Goal: Information Seeking & Learning: Learn about a topic

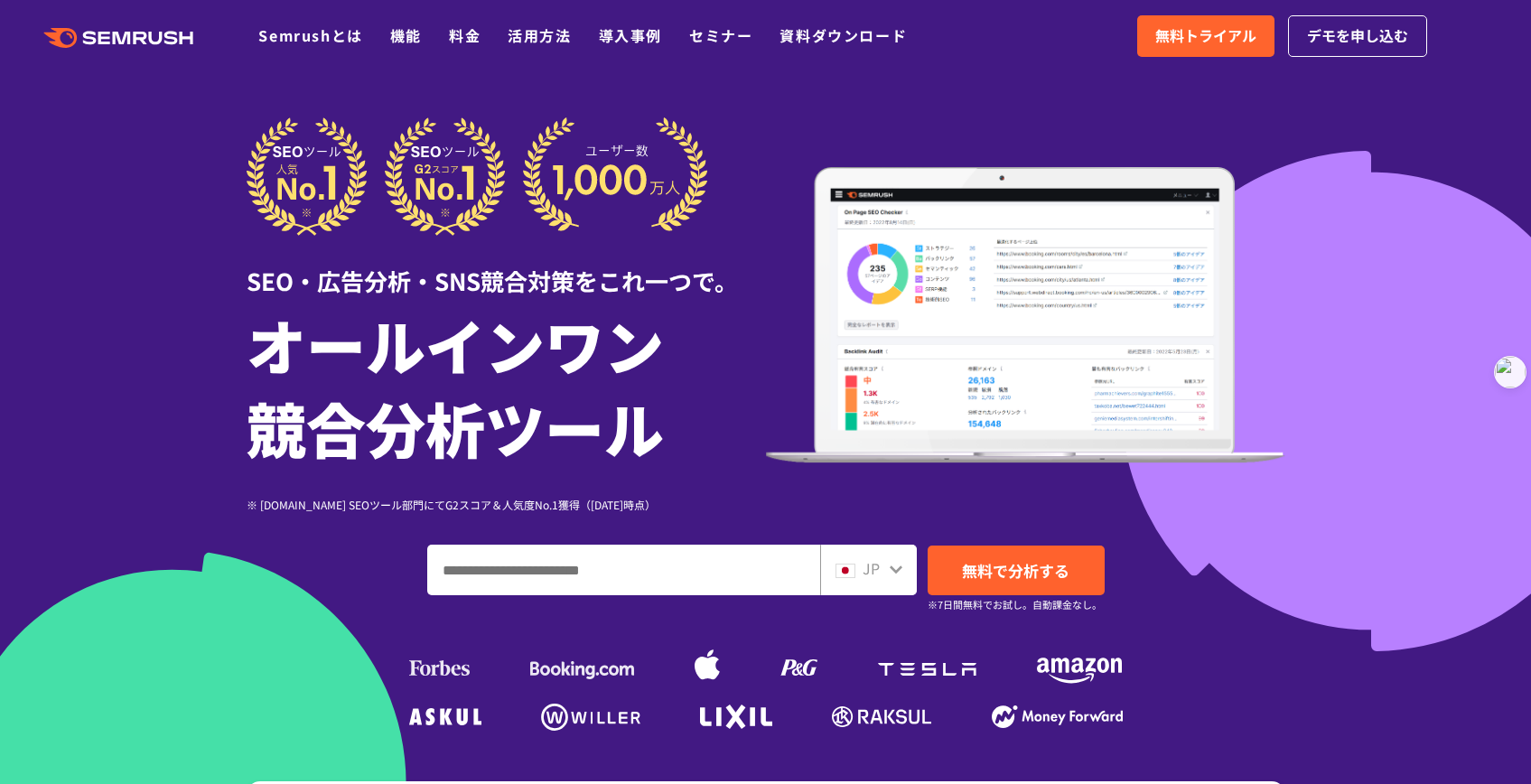
click at [980, 693] on ul at bounding box center [766, 662] width 722 height 81
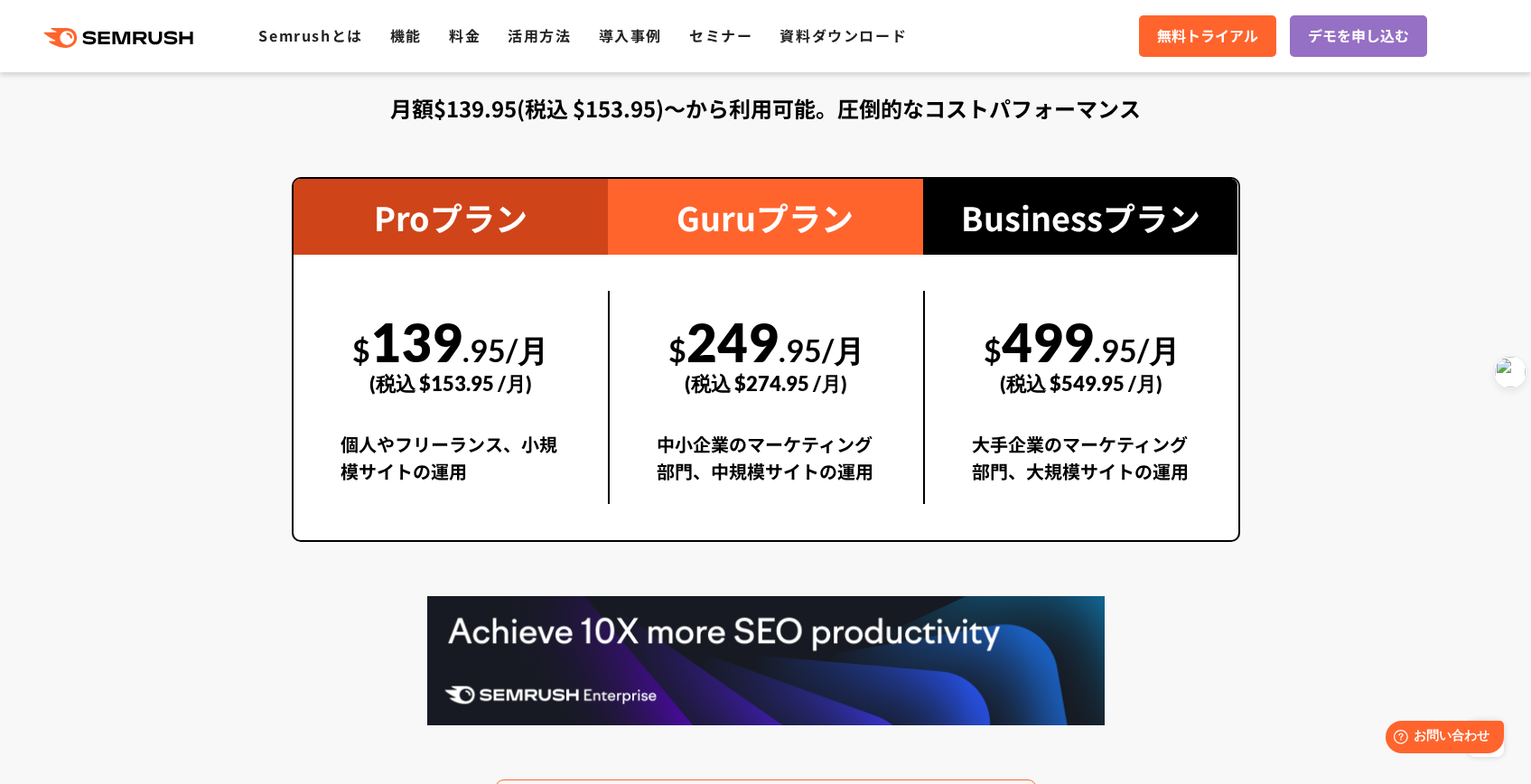
scroll to position [3267, 0]
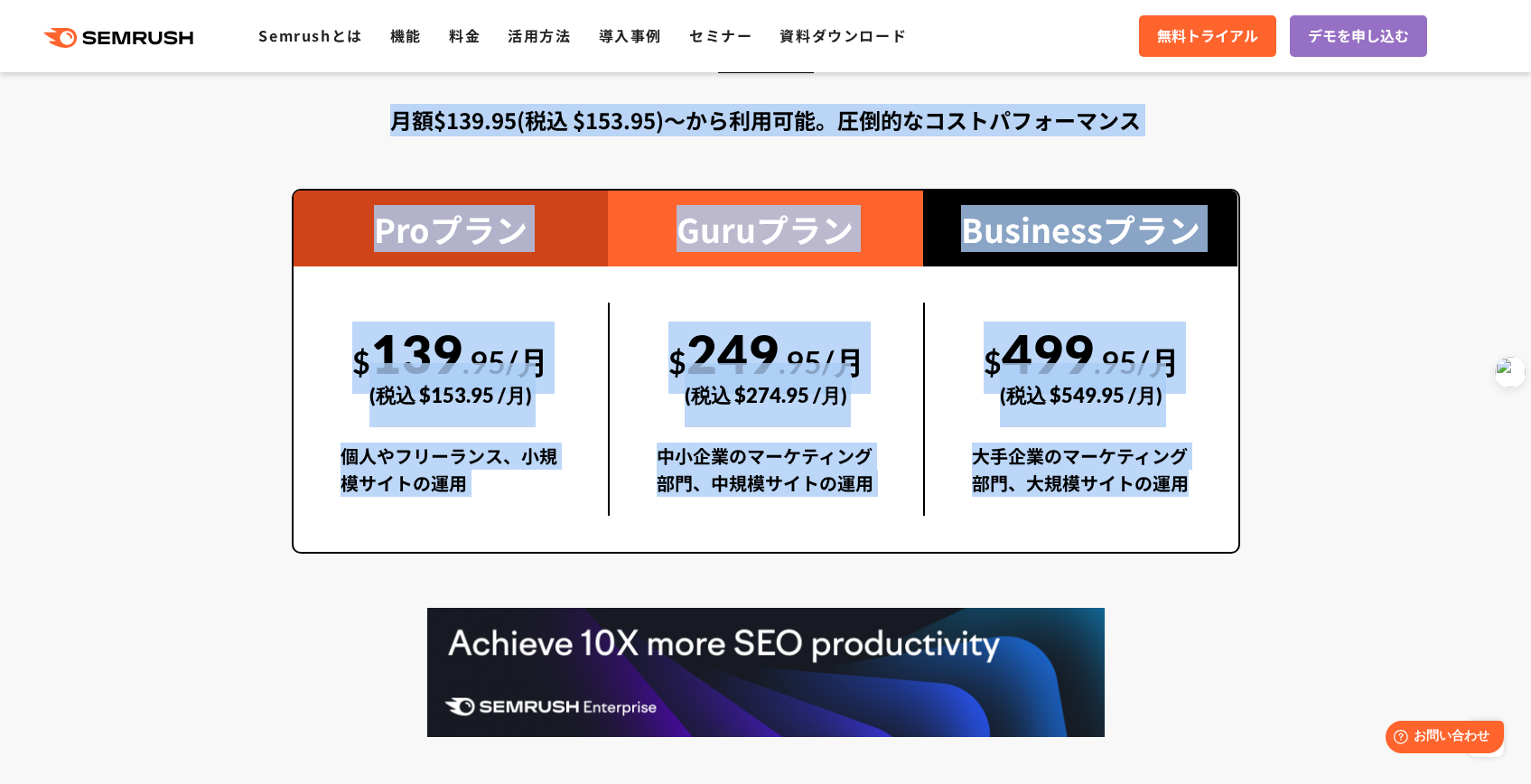
drag, startPoint x: 394, startPoint y: 117, endPoint x: 1209, endPoint y: 493, distance: 897.6
click at [1209, 493] on div "料金プラン 月額$139.95(税込 $153.95)〜から利用可能。圧倒的なコストパフォーマンス Proプラン $ 139 .95/月 (税込 $153.9…" at bounding box center [766, 435] width 948 height 848
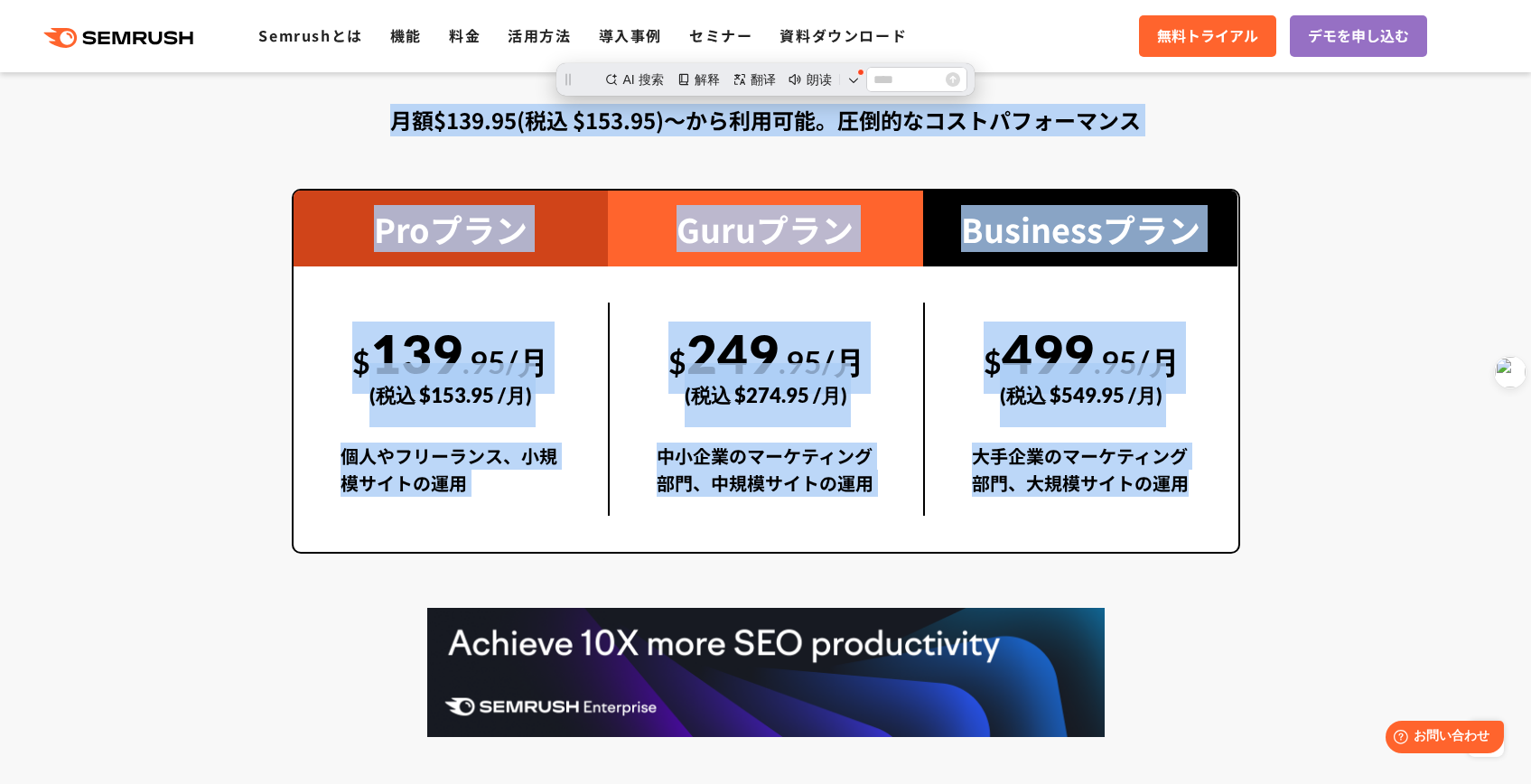
scroll to position [0, 0]
click at [1209, 493] on div "$ 499 .95/月 (税込 $549.95 /月) 大手企業のマーケティング部門、大規模サイトの運用" at bounding box center [1080, 408] width 315 height 213
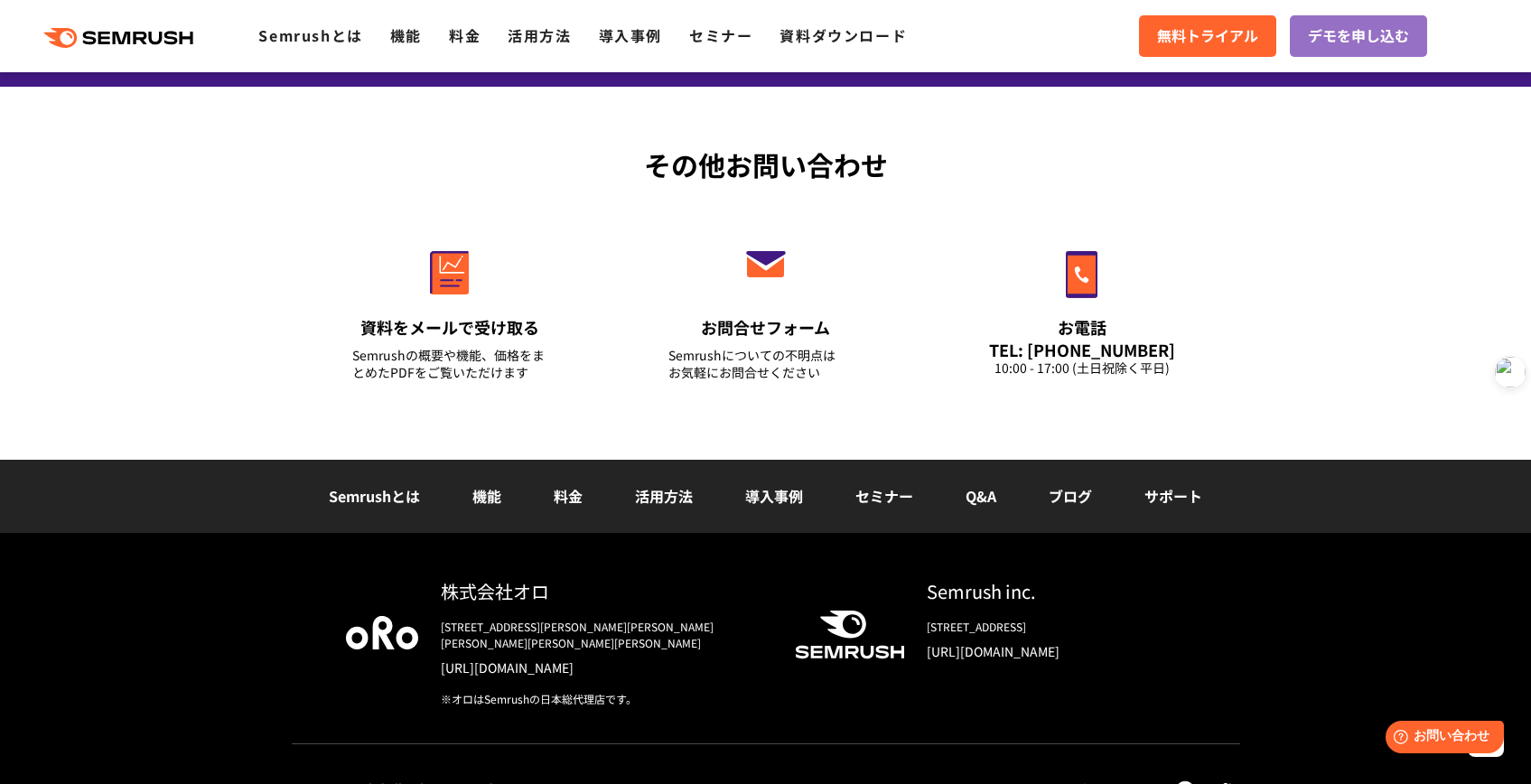
scroll to position [6356, 0]
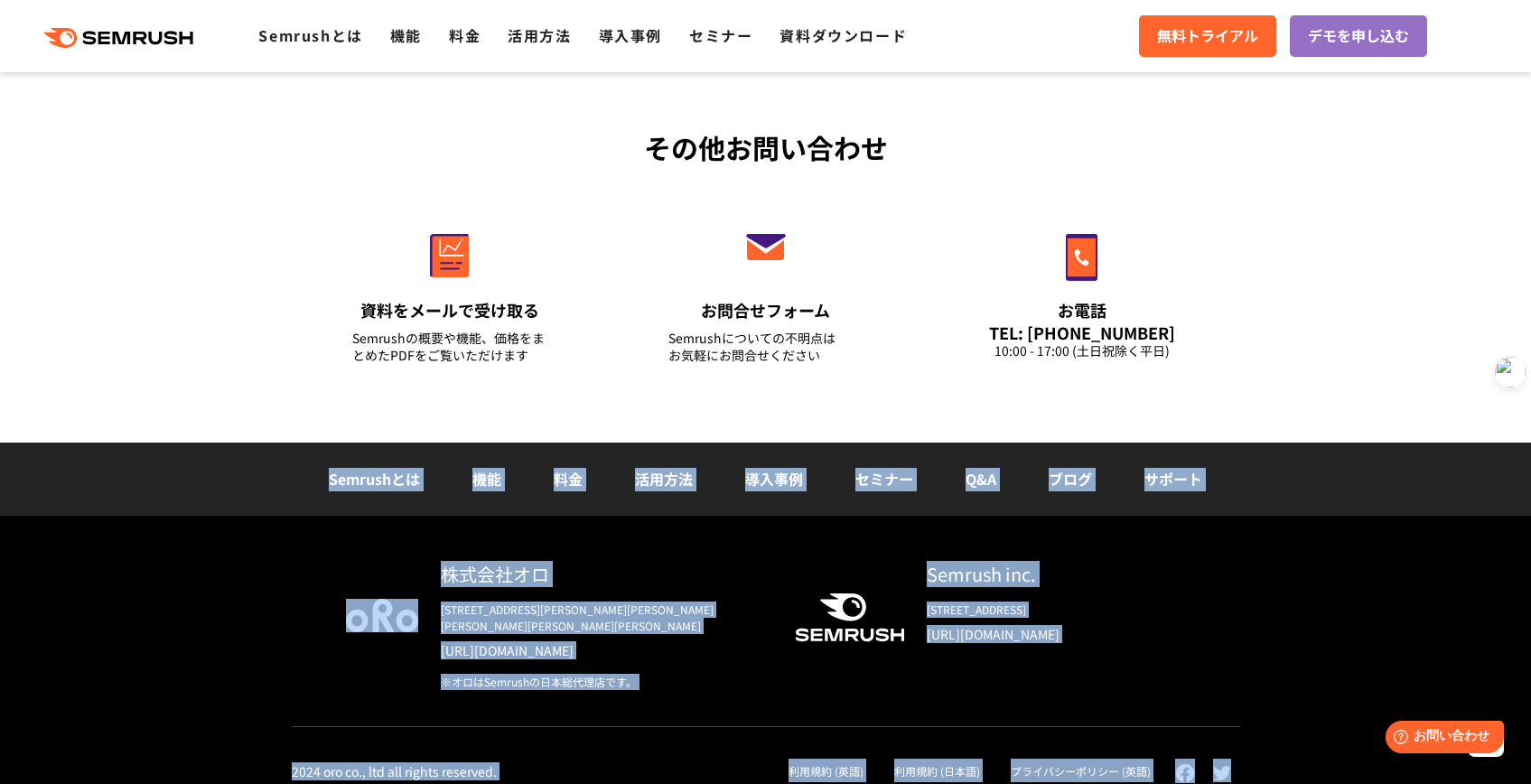
drag, startPoint x: 280, startPoint y: 480, endPoint x: 1262, endPoint y: 760, distance: 1021.1
click at [1262, 760] on footer "その他お問い合わせ 資料をメールで受け取る Semrushの概要や機能、価格をまとめたPDFをご覧いただけます お問合せフォーム Semrushについての不明…" at bounding box center [766, 435] width 1531 height 732
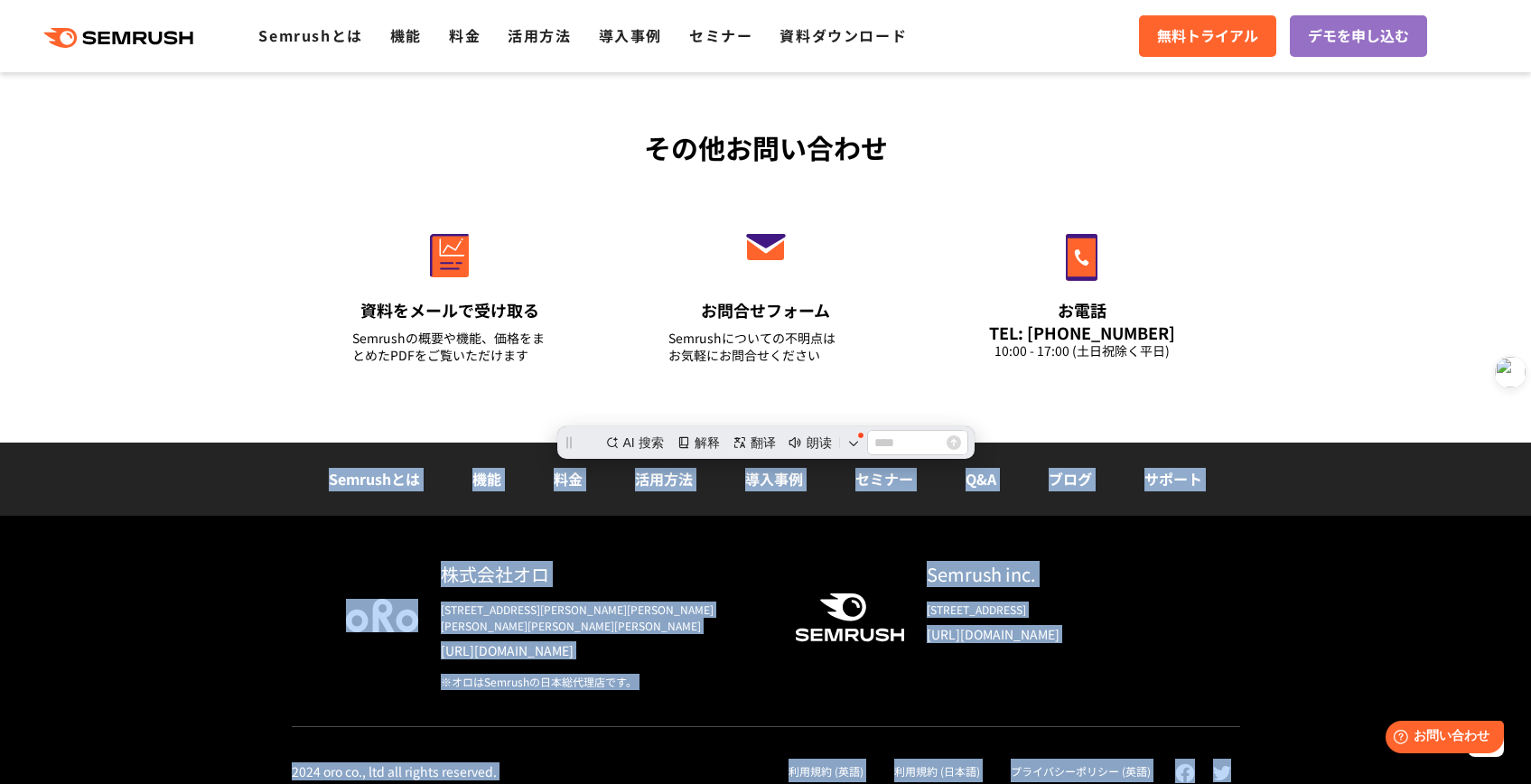
scroll to position [0, 0]
click at [1262, 760] on div "株式会社オロ [STREET_ADDRESS][PERSON_NAME][PERSON_NAME][PERSON_NAME][PERSON_NAME][PER…" at bounding box center [766, 658] width 1531 height 286
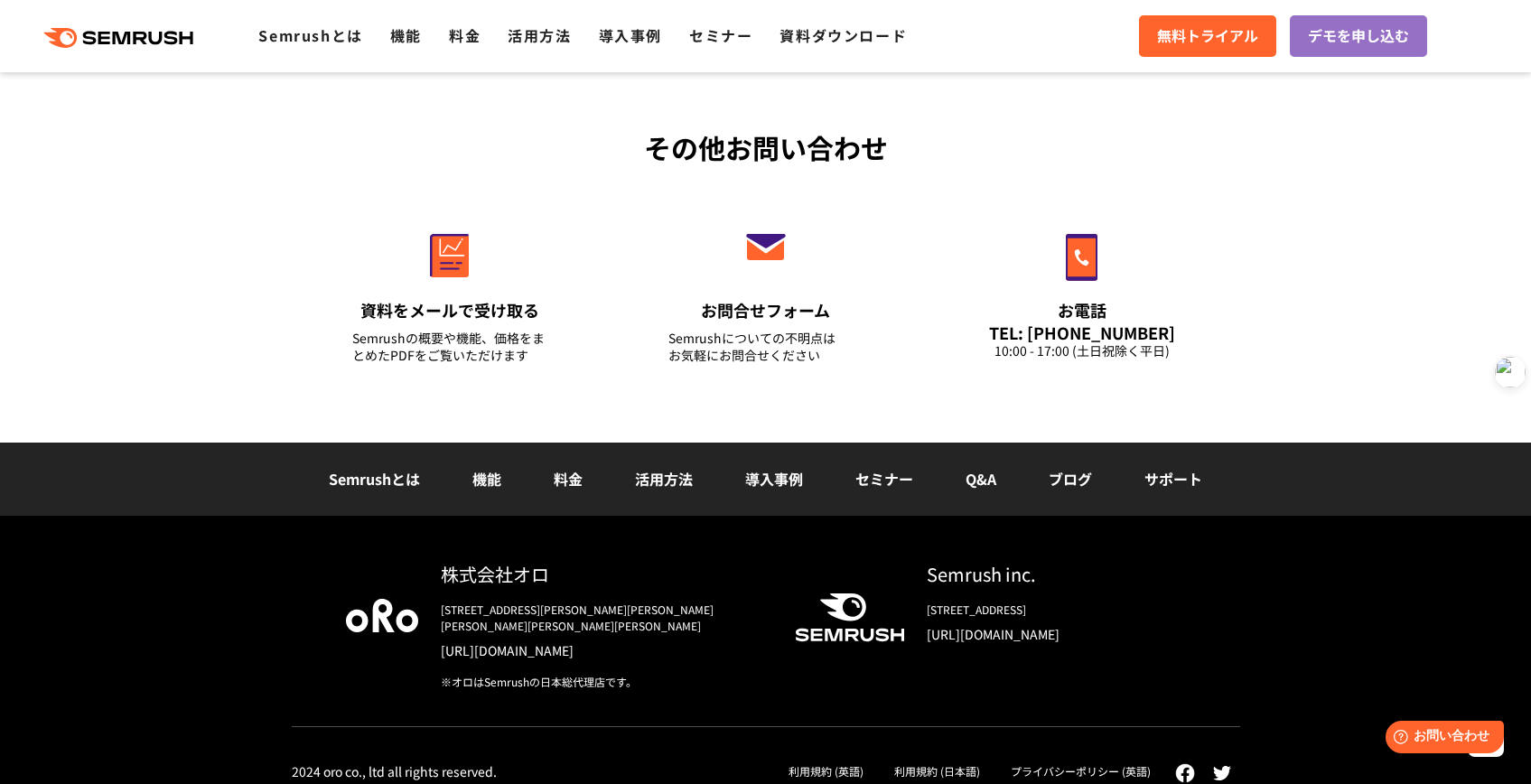
drag, startPoint x: 648, startPoint y: 146, endPoint x: 1195, endPoint y: 648, distance: 742.4
click at [1195, 648] on footer "その他お問い合わせ 資料をメールで受け取る Semrushの概要や機能、価格をまとめたPDFをご覧いただけます お問合せフォーム Semrushについての不明…" at bounding box center [766, 435] width 1531 height 732
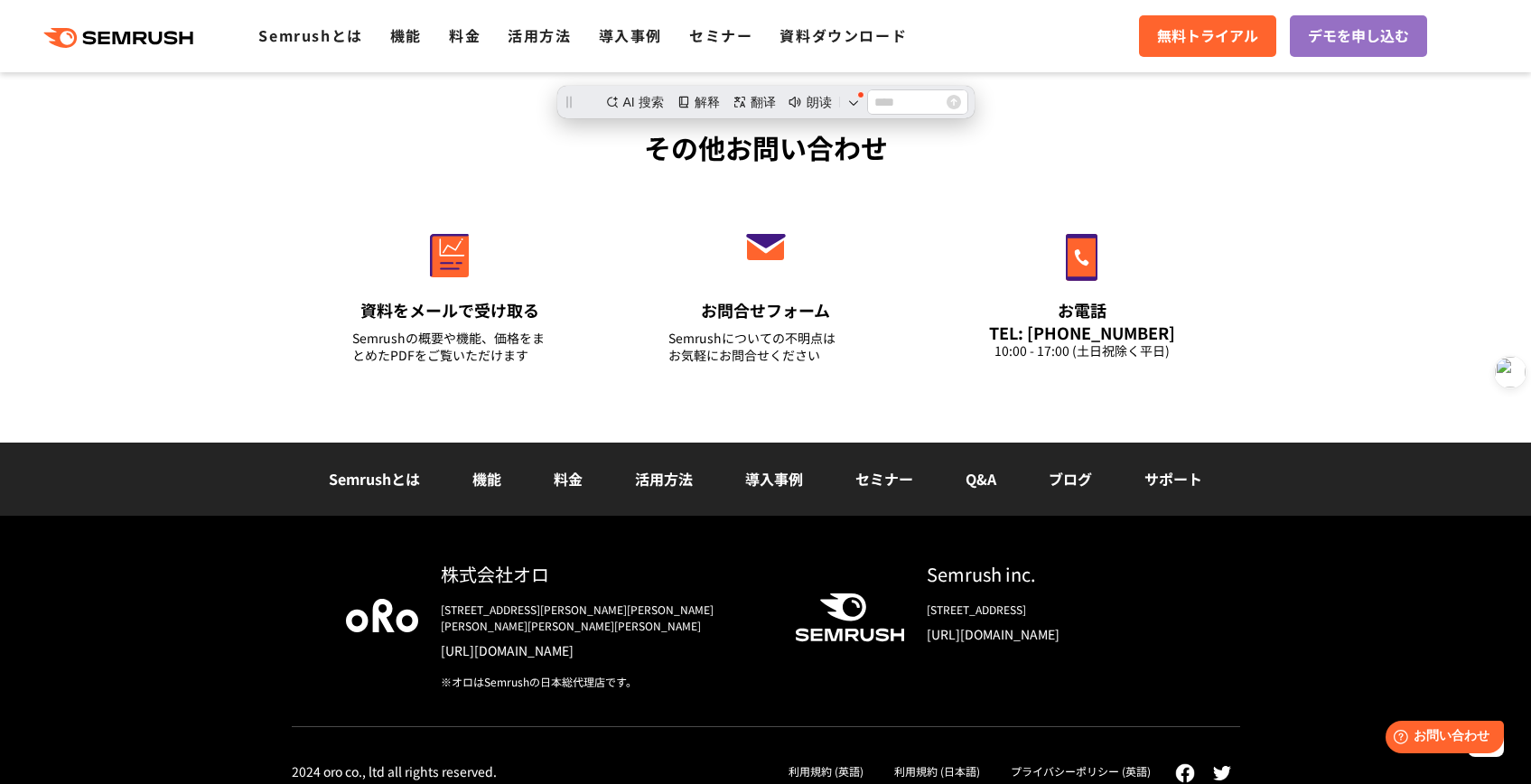
click at [1195, 648] on div "株式会社オロ [STREET_ADDRESS][PERSON_NAME][PERSON_NAME][PERSON_NAME][PERSON_NAME][PER…" at bounding box center [766, 643] width 948 height 166
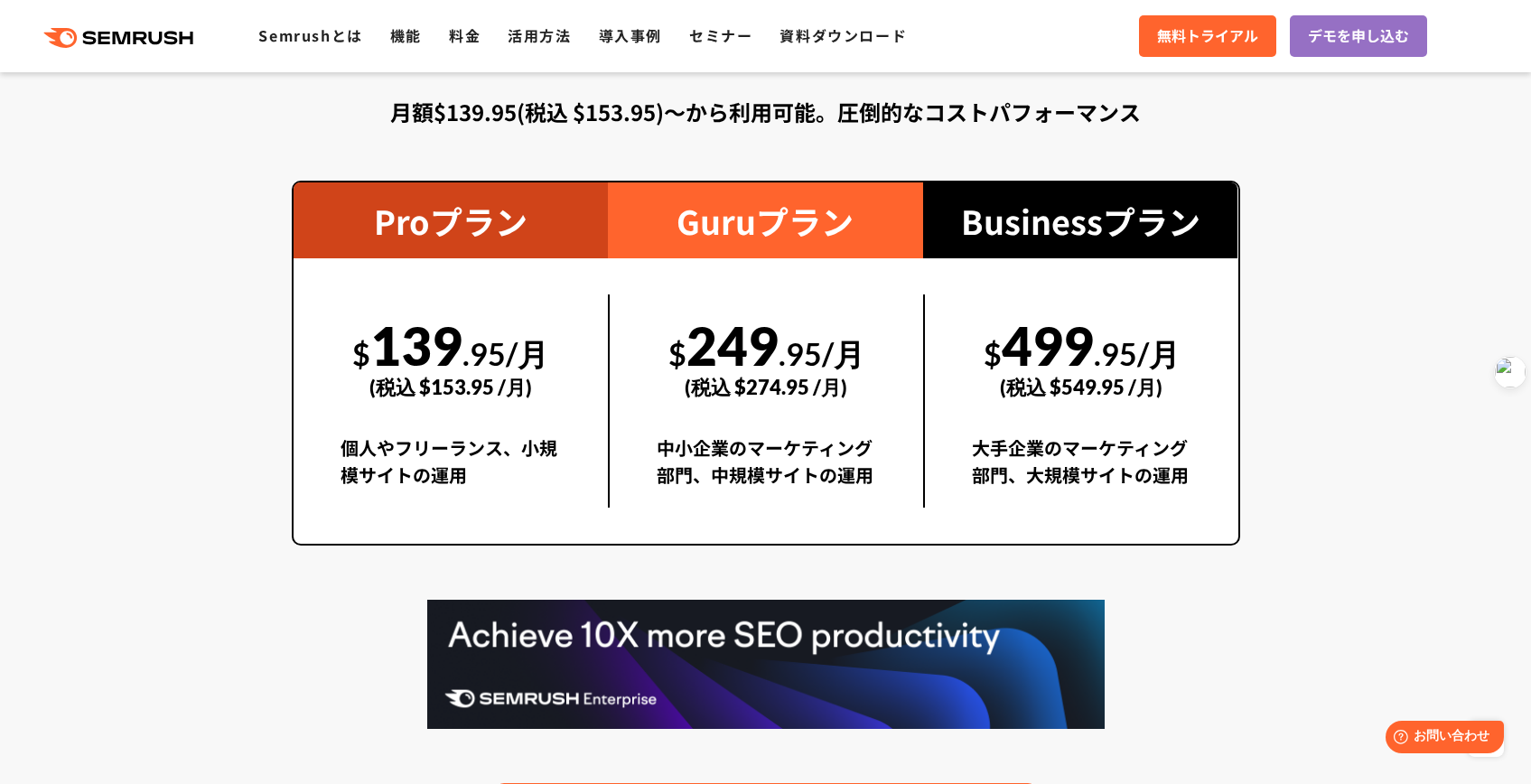
scroll to position [3098, 0]
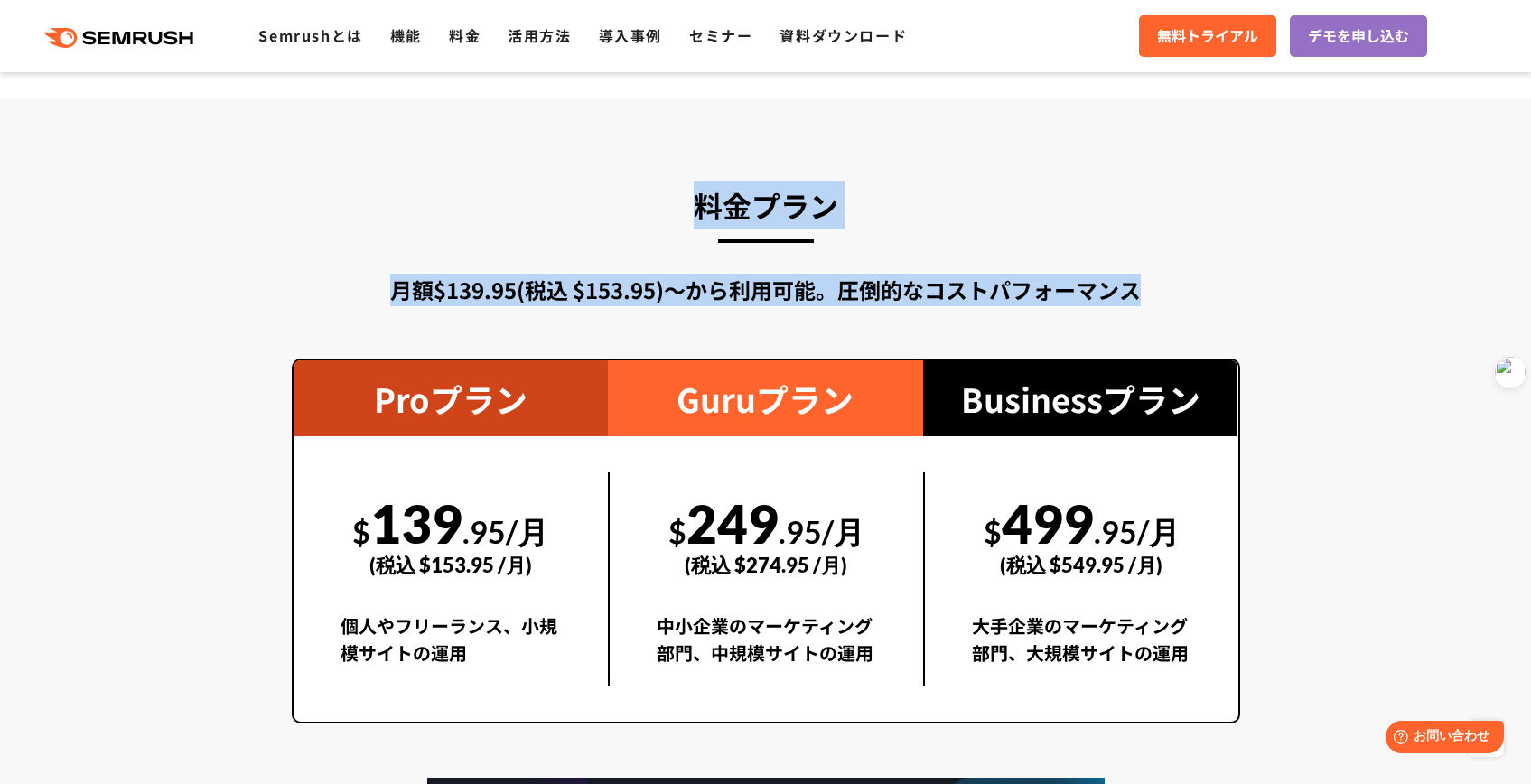
drag, startPoint x: 691, startPoint y: 189, endPoint x: 1174, endPoint y: 283, distance: 492.1
click at [1174, 283] on div "料金プラン 月額$139.95(税込 $153.95)〜から利用可能。圧倒的なコストパフォーマンス Proプラン $ 139 .95/月 (税込 $153.9…" at bounding box center [766, 604] width 948 height 848
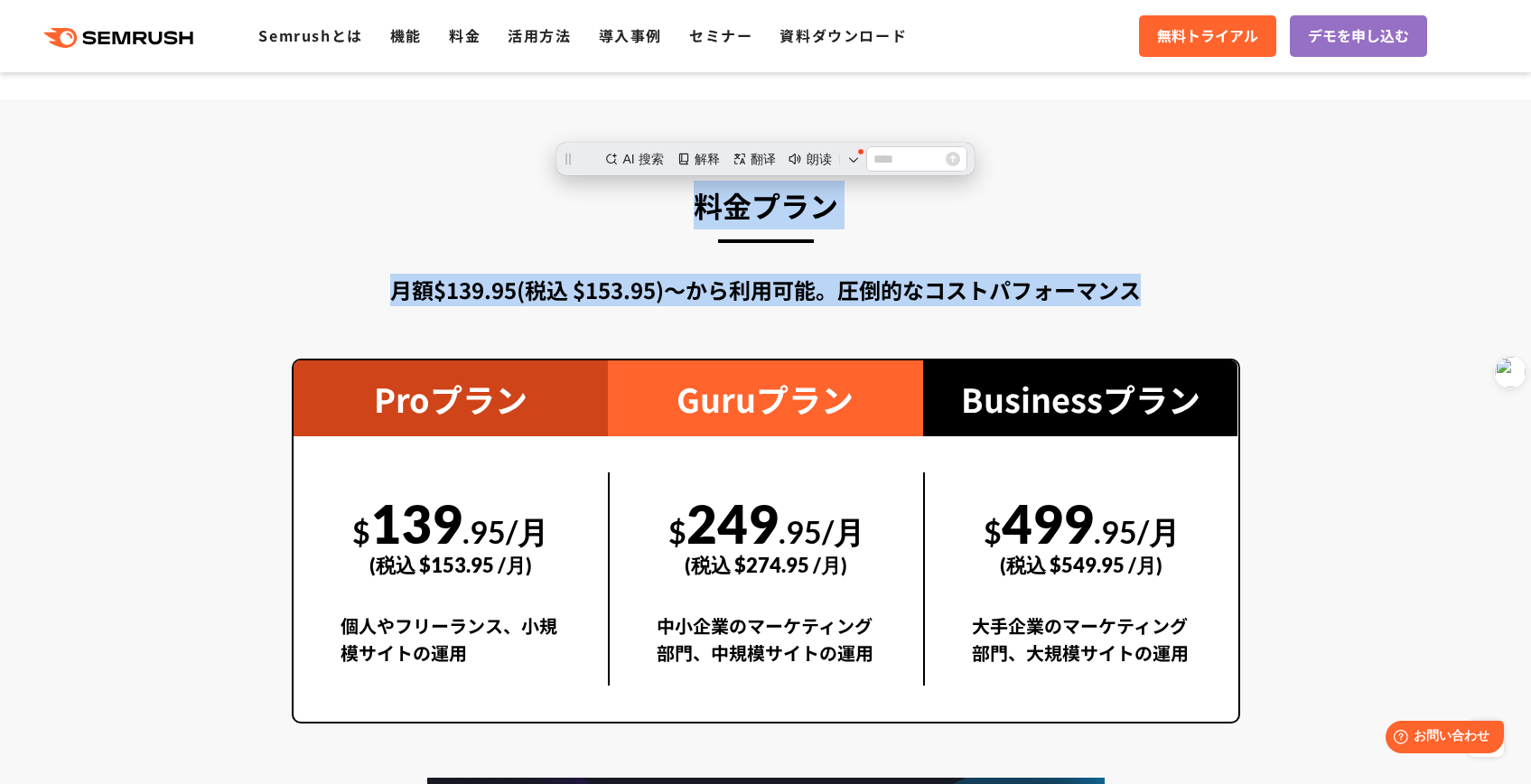
scroll to position [0, 0]
click at [1173, 283] on div "月額$139.95(税込 $153.95)〜から利用可能。圧倒的なコストパフォーマンス" at bounding box center [766, 289] width 948 height 33
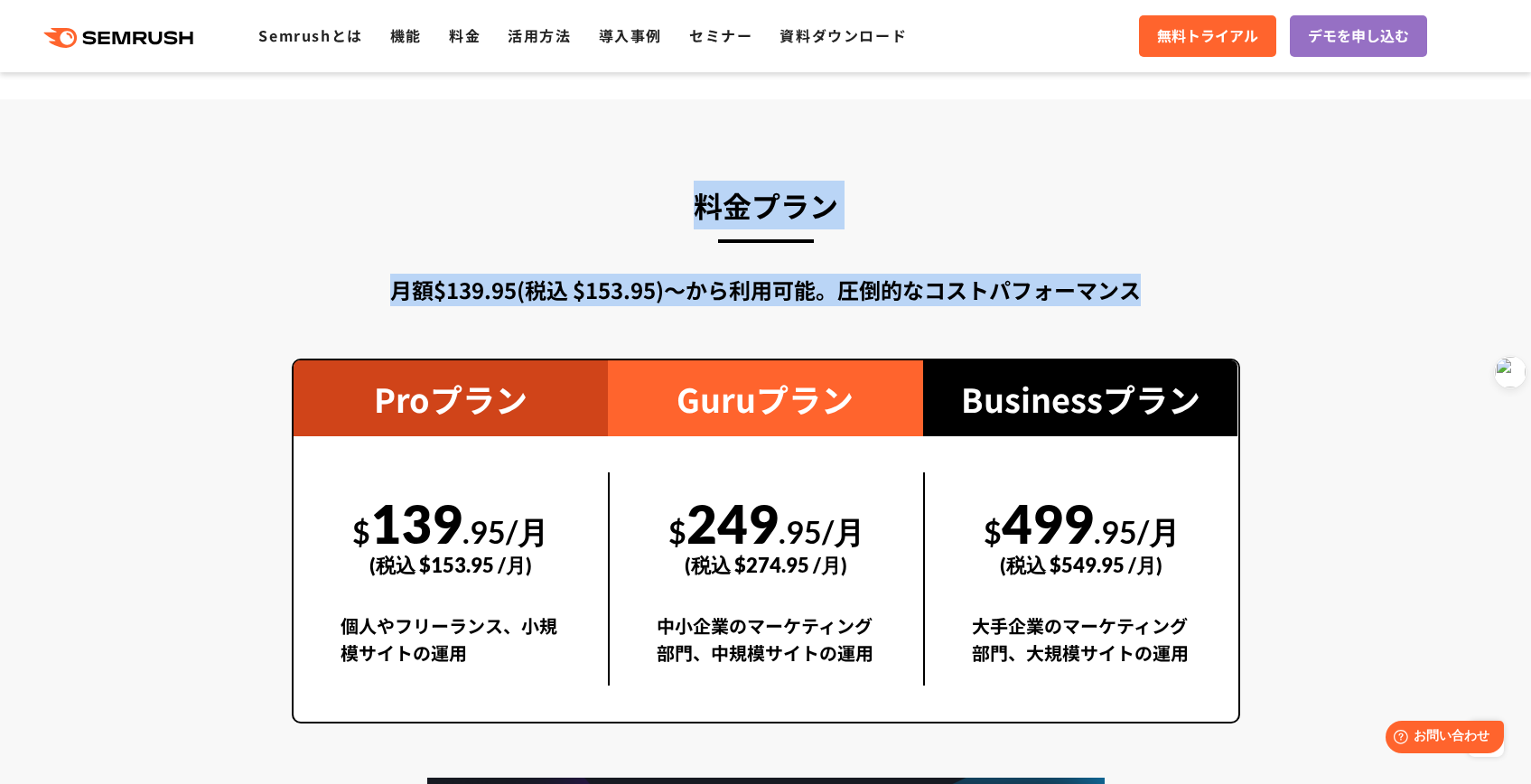
drag, startPoint x: 1173, startPoint y: 283, endPoint x: 1176, endPoint y: 170, distance: 113.0
click at [1176, 170] on section "料金プラン 月額$139.95(税込 $153.95)〜から利用可能。圧倒的なコストパフォーマンス Proプラン $ 139 .95/月 (税込 $153.9…" at bounding box center [766, 604] width 1531 height 1011
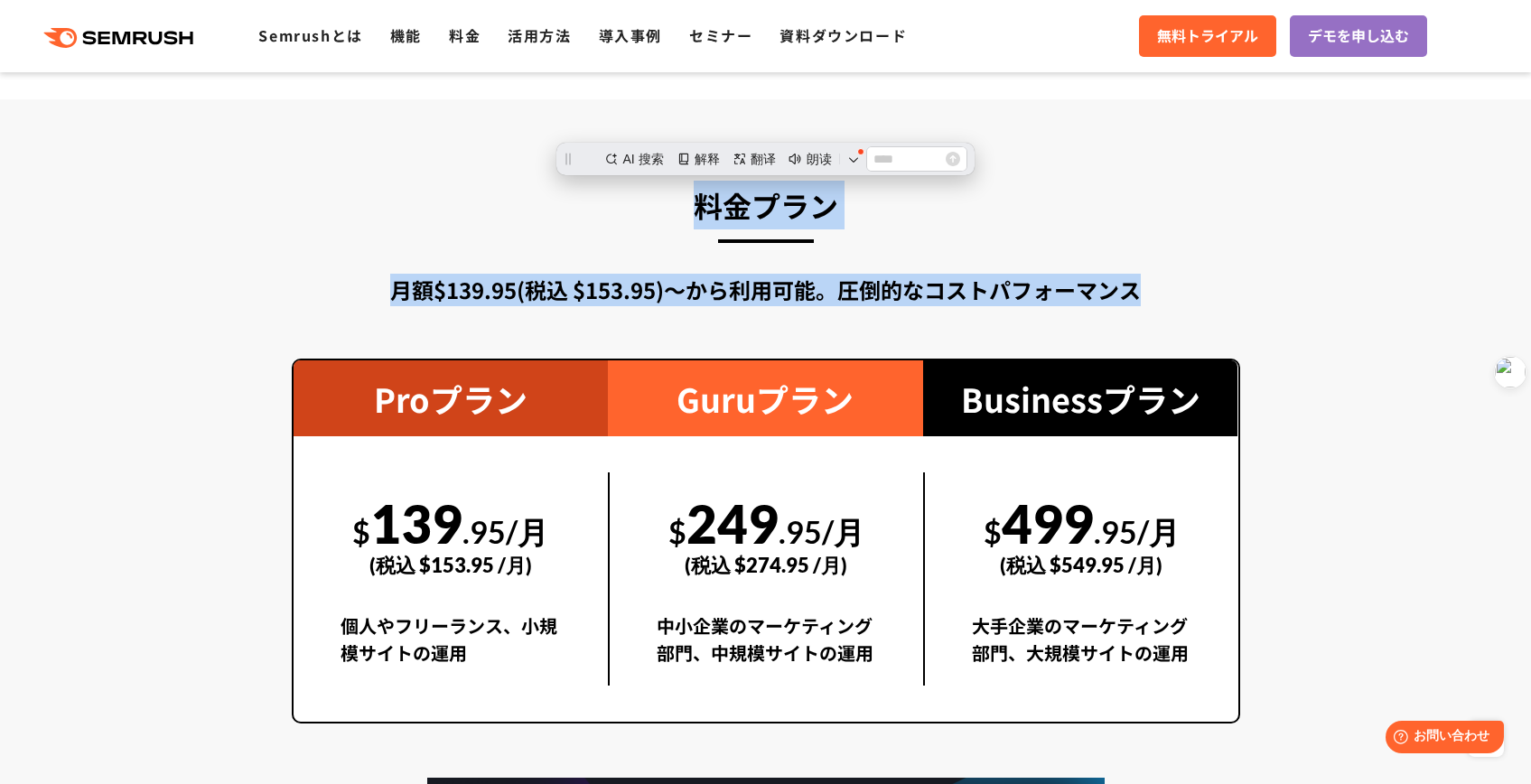
click at [1176, 170] on section "料金プラン 月額$139.95(税込 $153.95)〜から利用可能。圧倒的なコストパフォーマンス Proプラン $ 139 .95/月 (税込 $153.9…" at bounding box center [766, 604] width 1531 height 1011
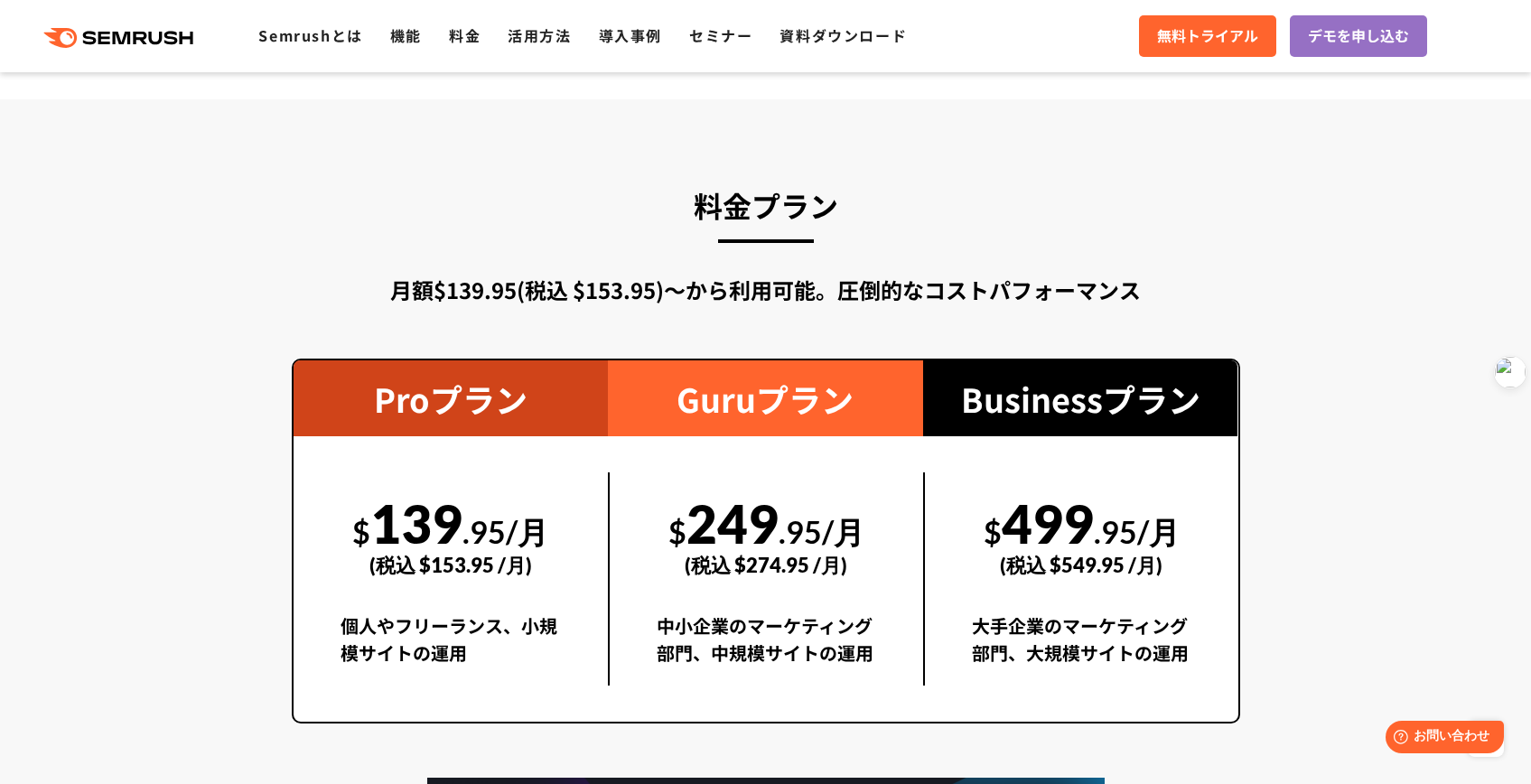
click at [878, 299] on div "月額$139.95(税込 $153.95)〜から利用可能。圧倒的なコストパフォーマンス" at bounding box center [766, 289] width 948 height 33
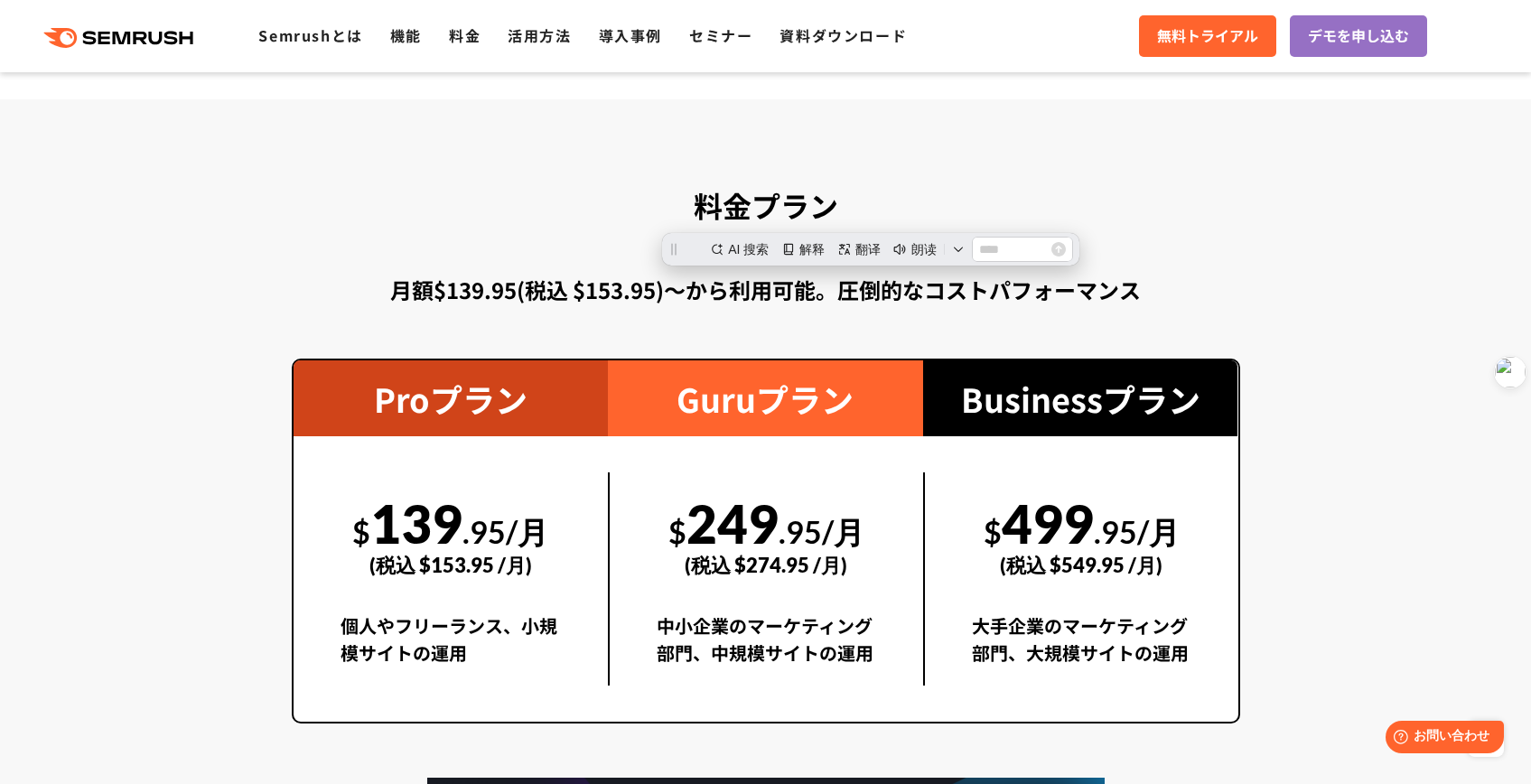
click at [935, 297] on div "月額$139.95(税込 $153.95)〜から利用可能。圧倒的なコストパフォーマンス" at bounding box center [766, 289] width 948 height 33
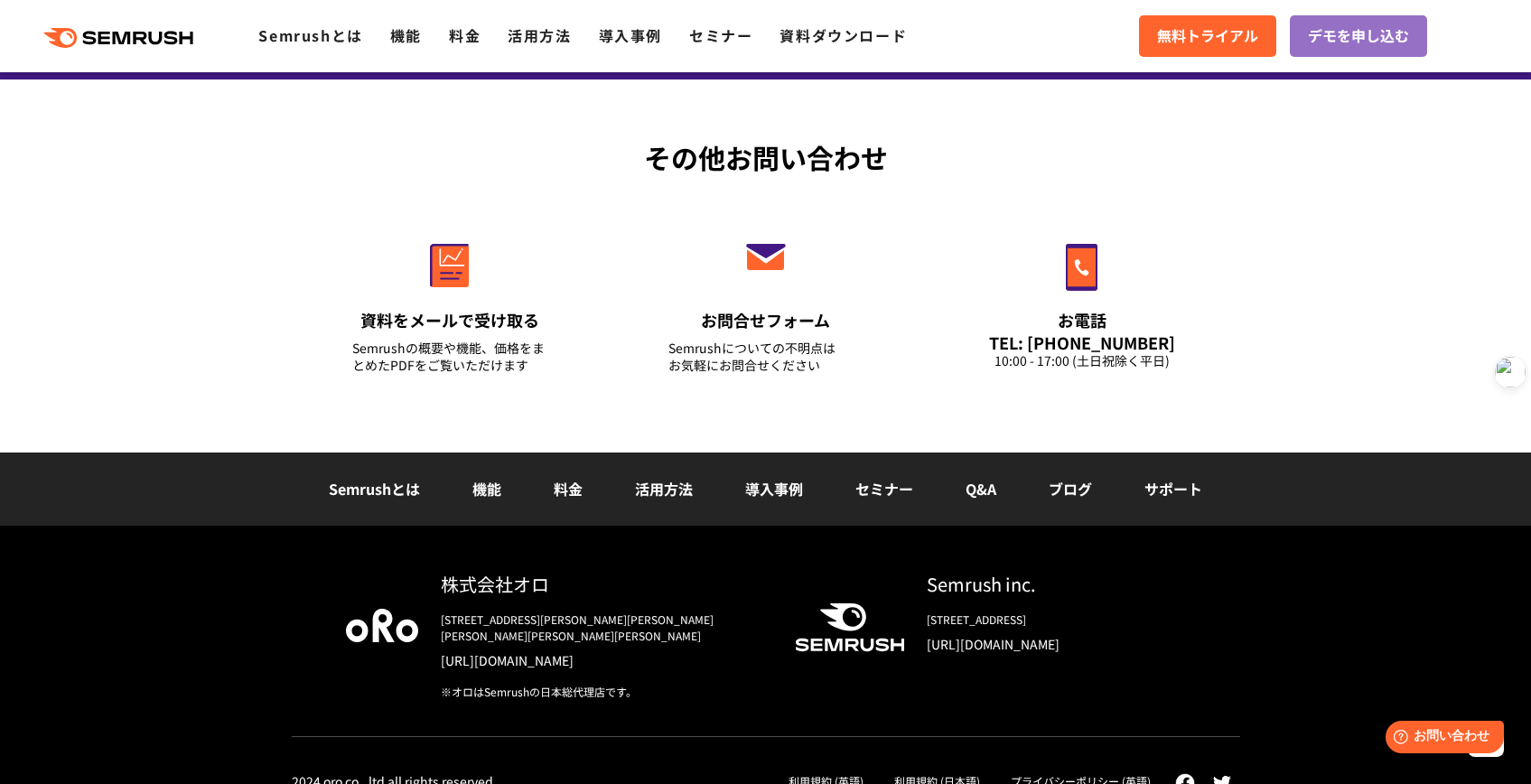
scroll to position [6356, 0]
